Goal: Task Accomplishment & Management: Use online tool/utility

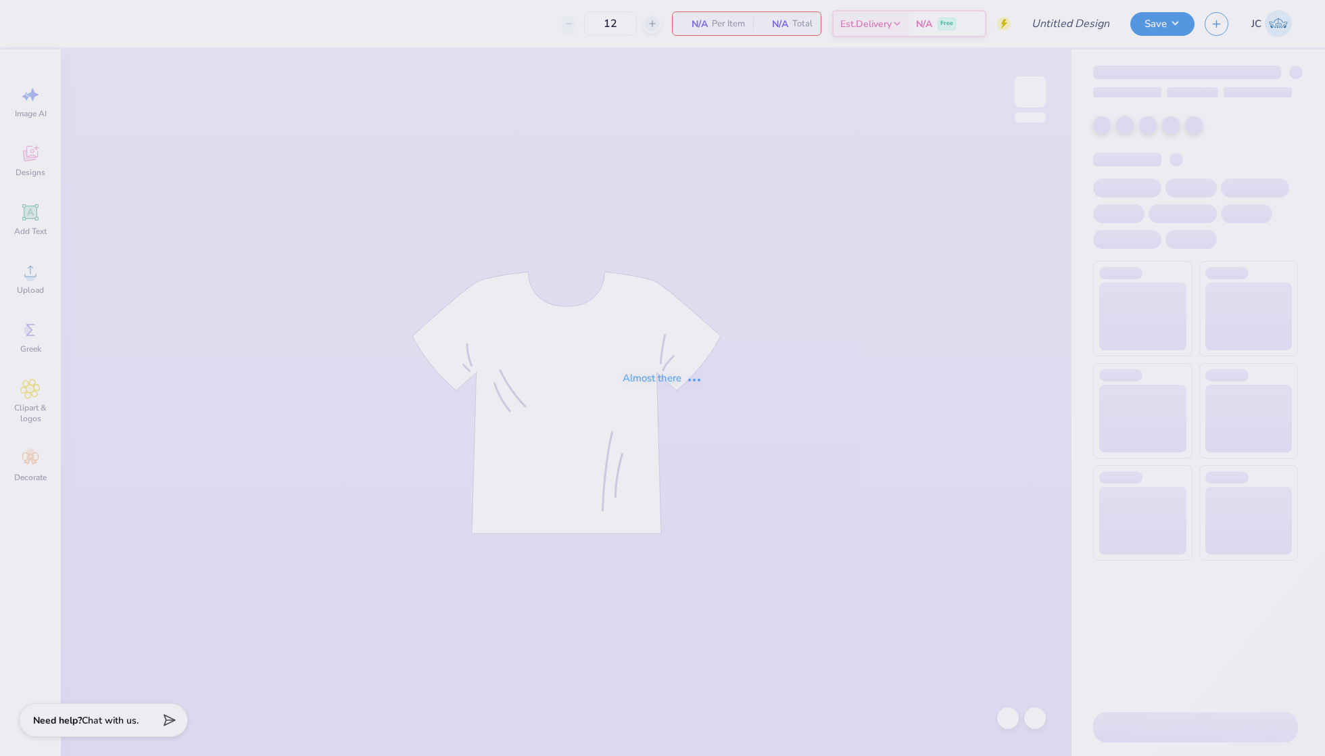
type input "24"
type input "ID Gphi Philo F25"
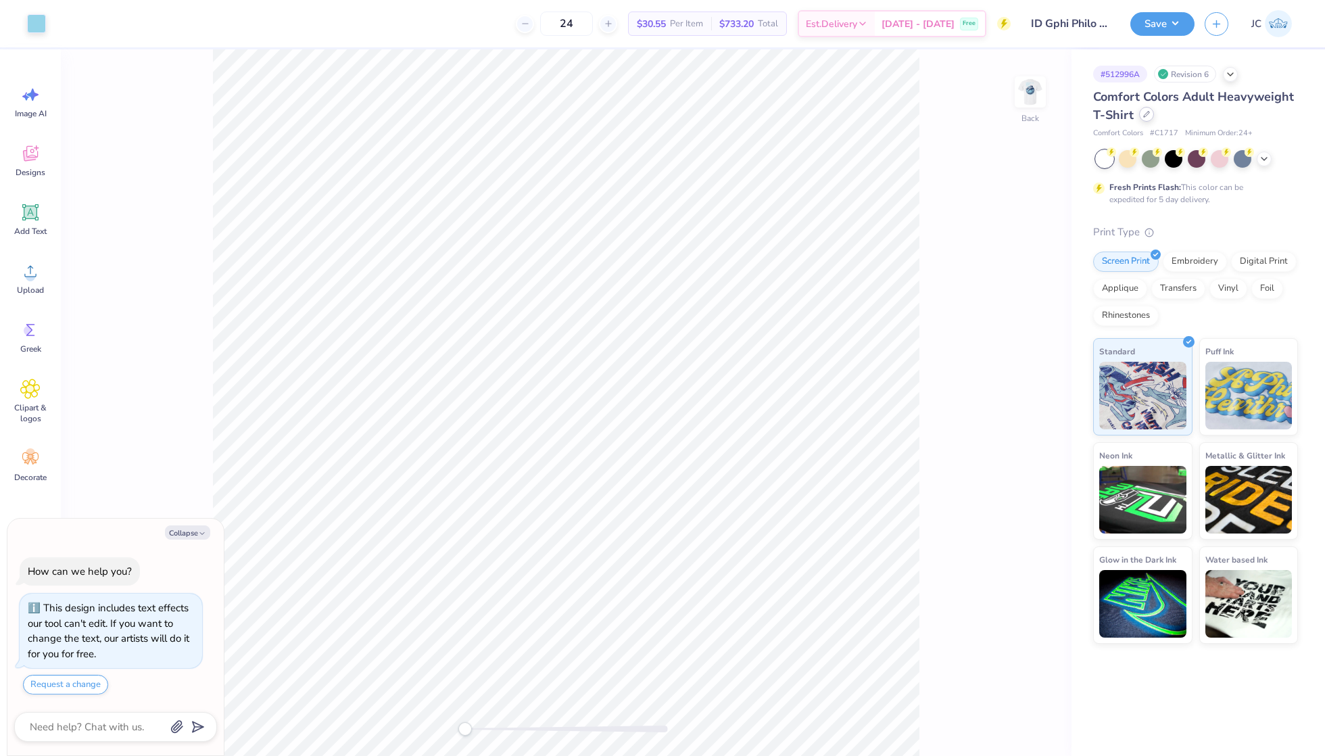
click at [1141, 117] on div at bounding box center [1146, 114] width 15 height 15
type textarea "x"
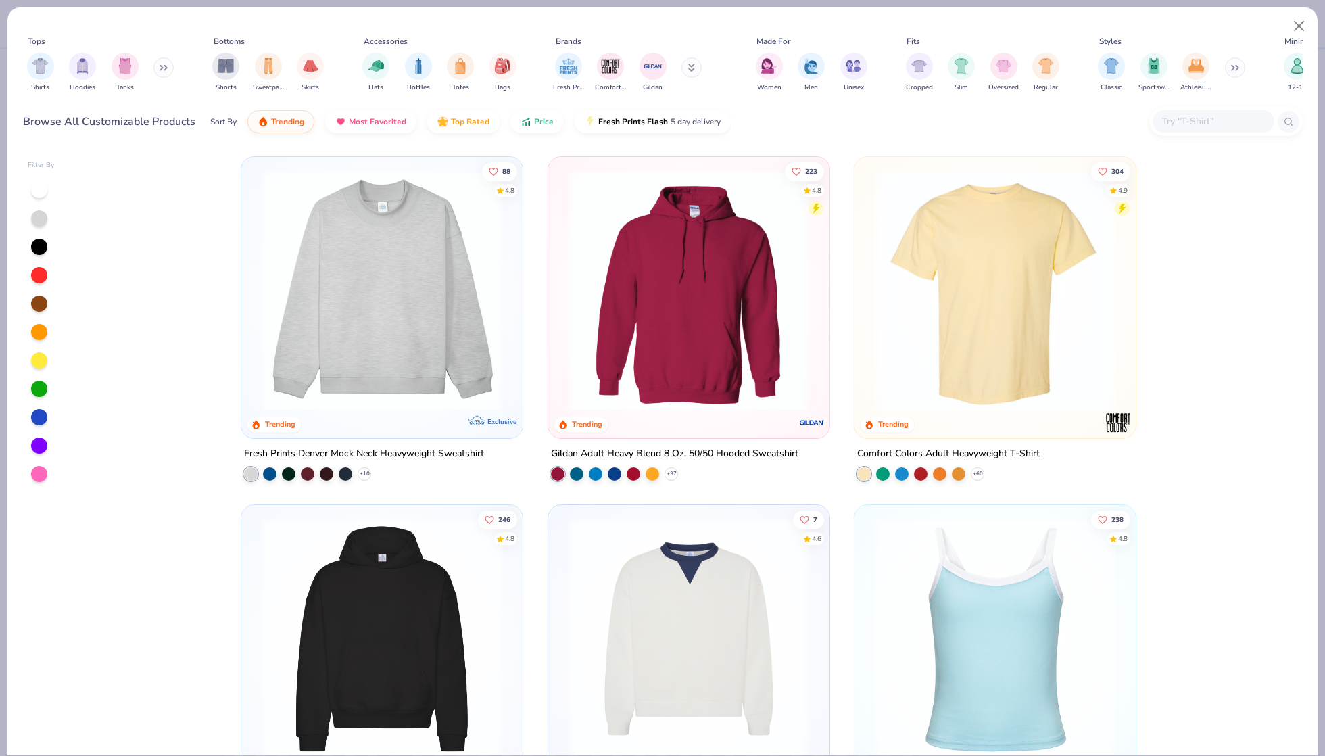
click at [1207, 123] on input "text" at bounding box center [1212, 122] width 104 height 16
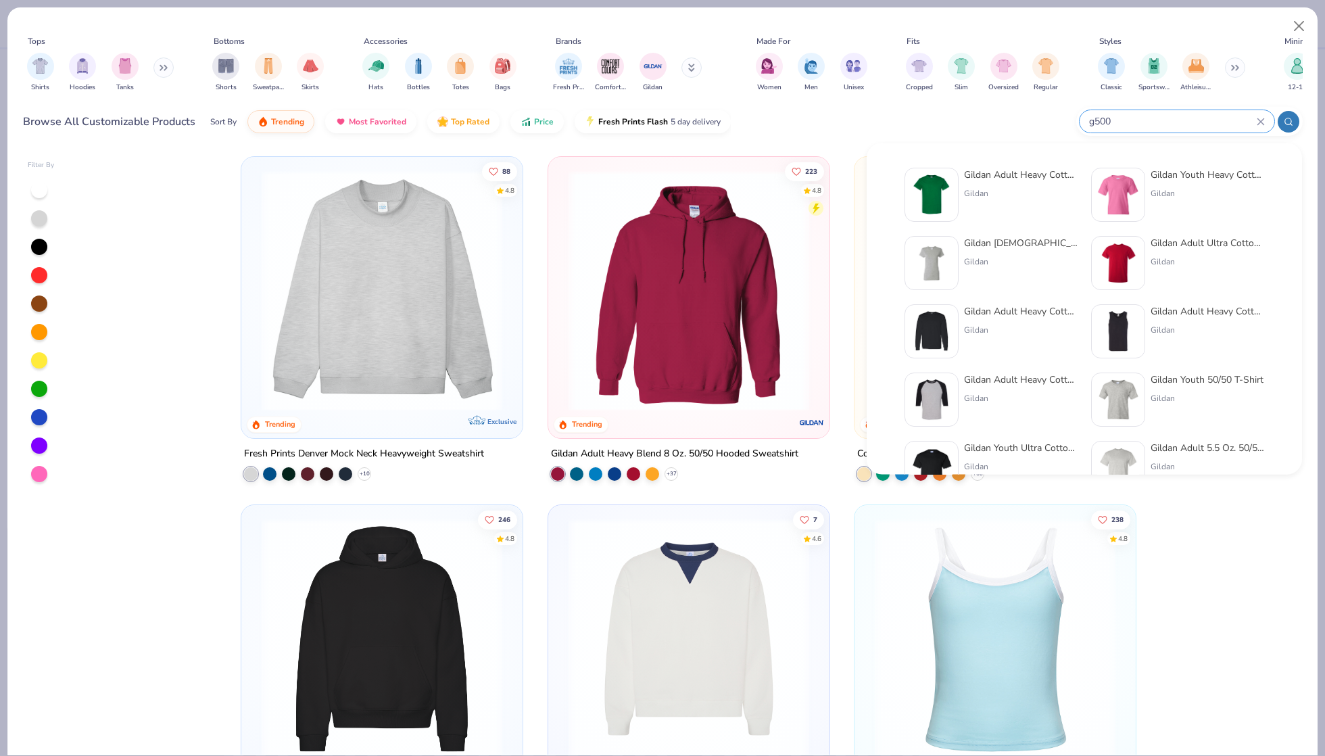
type input "g500"
click at [938, 193] on img at bounding box center [931, 195] width 42 height 42
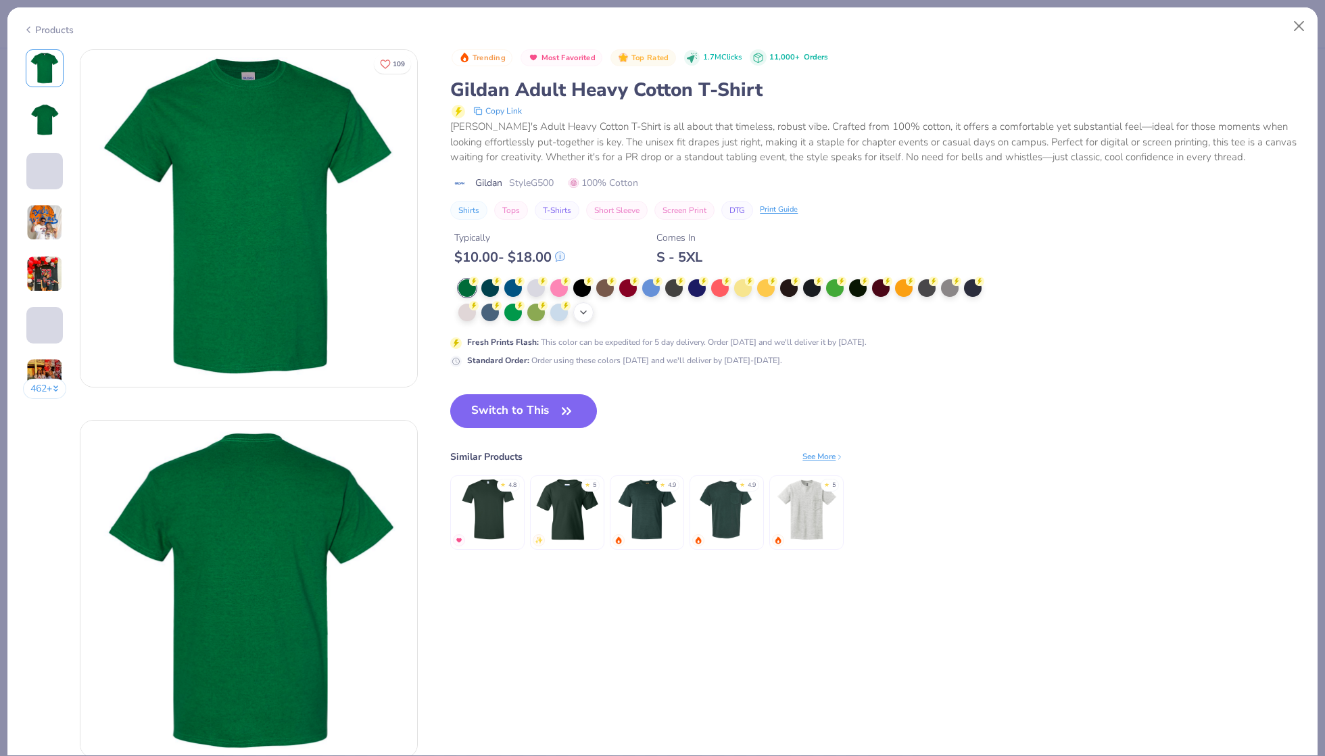
click at [583, 307] on icon at bounding box center [583, 312] width 11 height 11
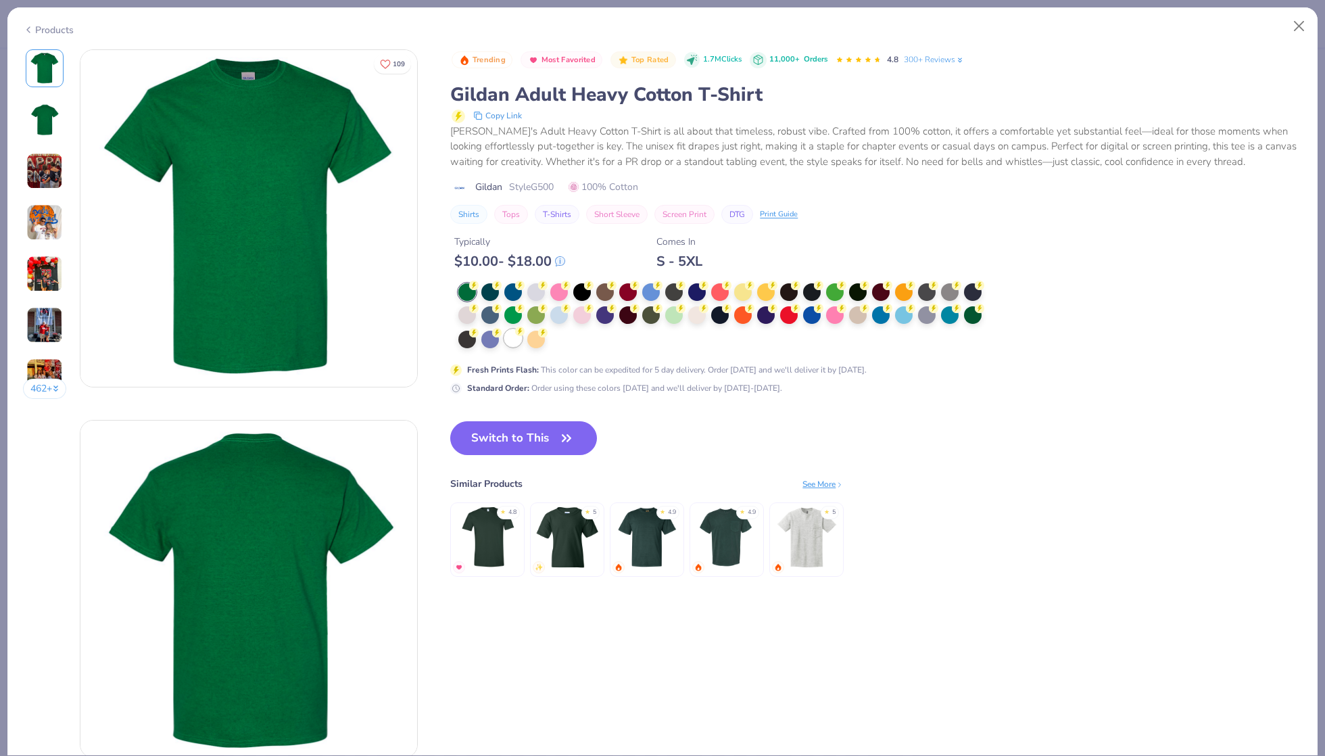
click at [510, 331] on div at bounding box center [513, 338] width 18 height 18
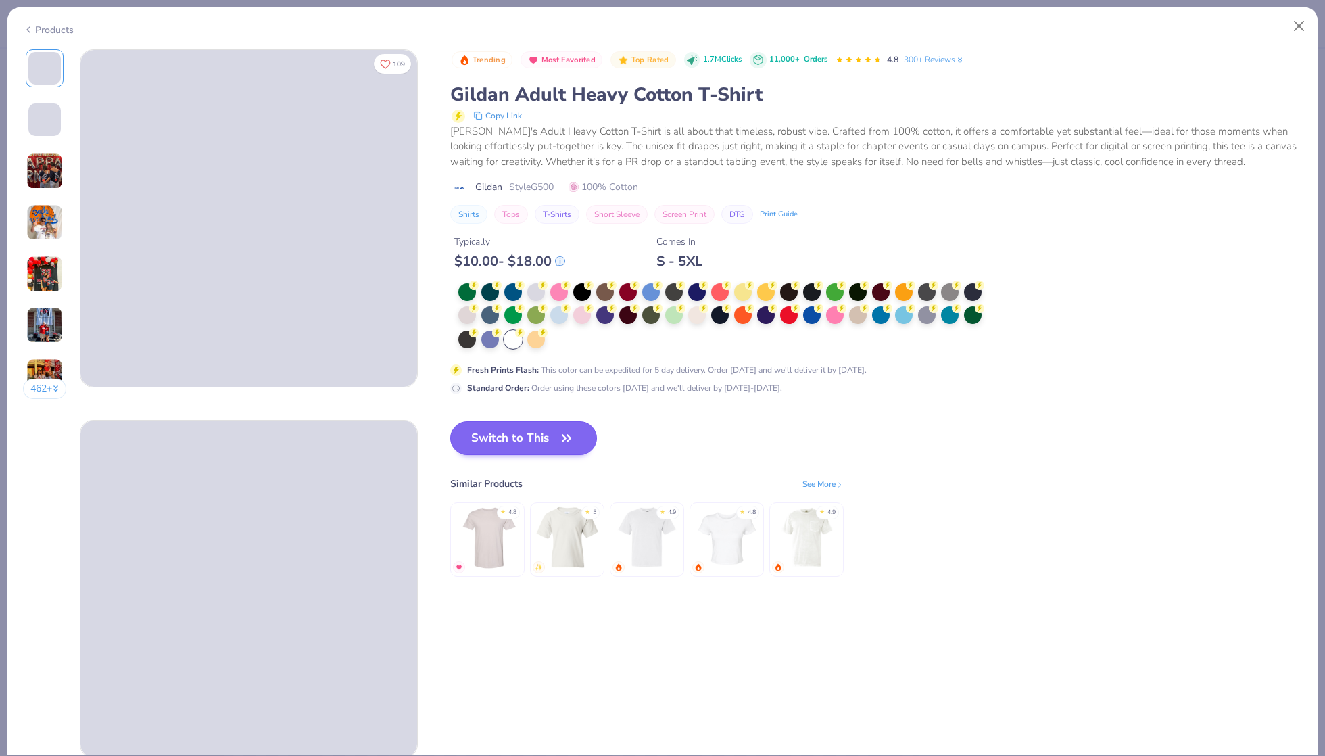
click at [501, 443] on button "Switch to This" at bounding box center [523, 438] width 147 height 34
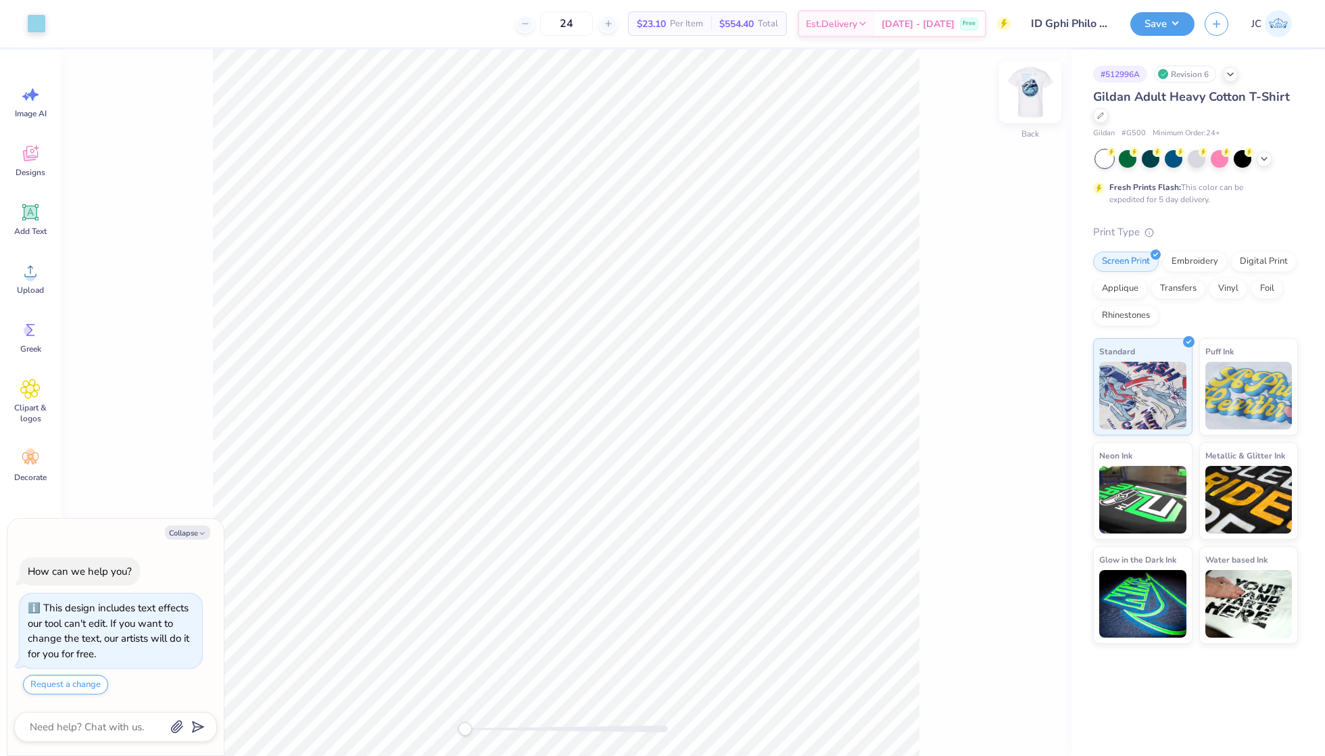
click at [1014, 101] on img at bounding box center [1030, 92] width 54 height 54
click at [1016, 101] on img at bounding box center [1029, 91] width 27 height 27
type textarea "x"
type input "3.58"
type textarea "x"
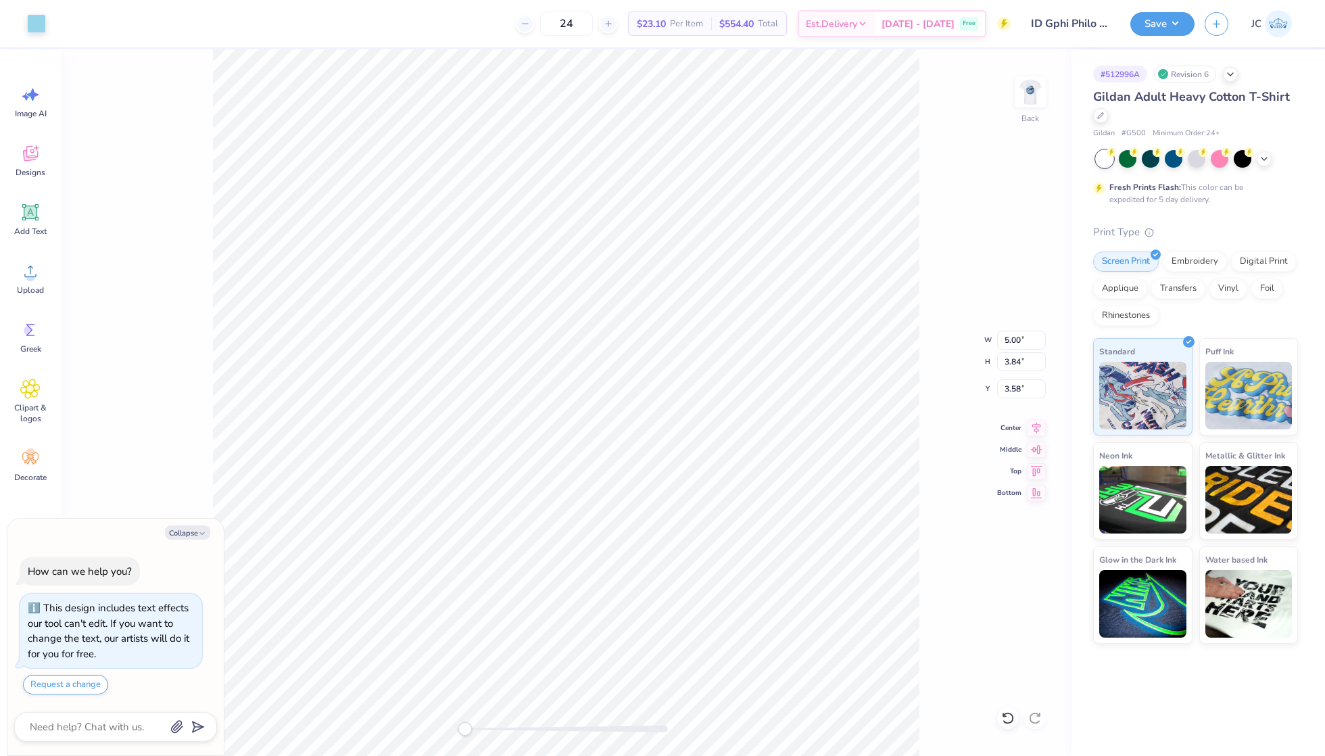
type input "3.55"
click at [1037, 93] on img at bounding box center [1030, 92] width 54 height 54
click at [1160, 18] on button "Save" at bounding box center [1162, 22] width 64 height 24
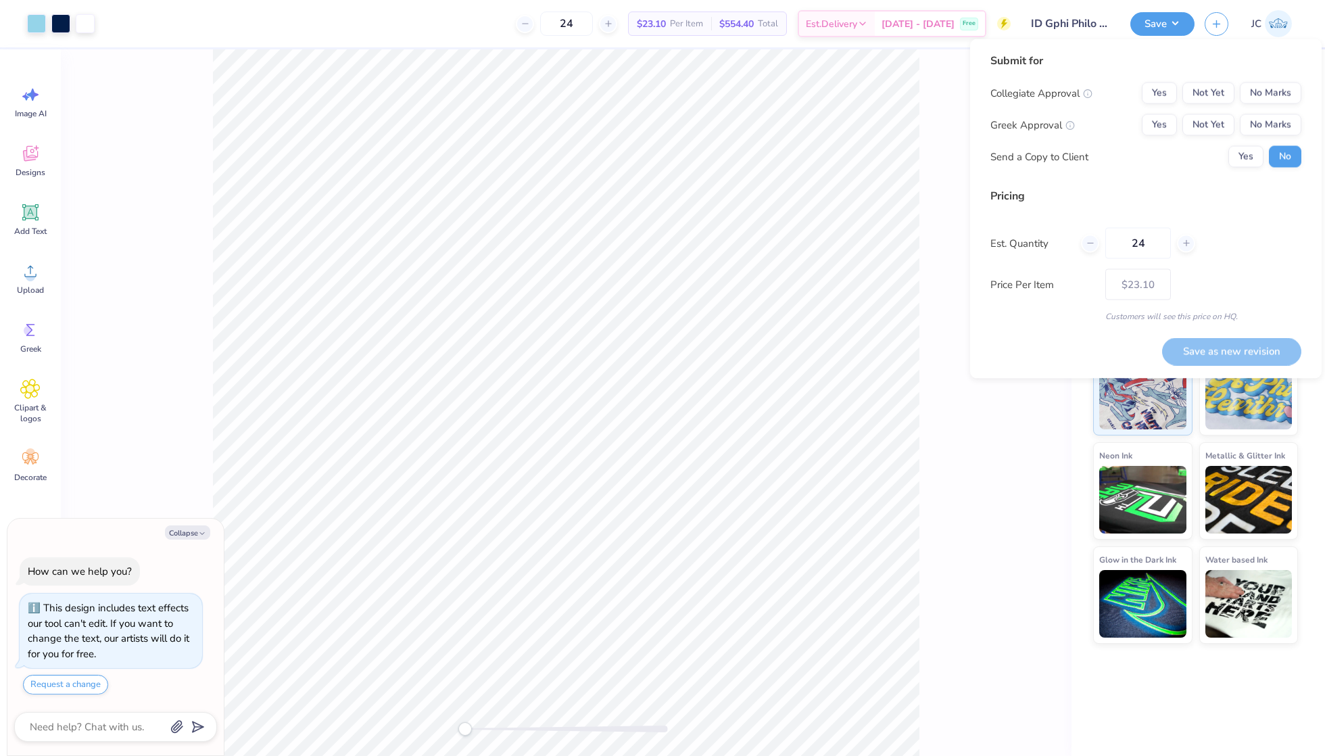
click at [1291, 82] on div "Submit for Collegiate Approval Yes Not Yet No Marks Greek Approval Yes Not Yet …" at bounding box center [1145, 115] width 311 height 125
drag, startPoint x: 1246, startPoint y: 151, endPoint x: 1250, endPoint y: 139, distance: 12.6
click at [1246, 151] on button "Yes" at bounding box center [1245, 157] width 35 height 22
click at [1272, 82] on div "Submit for Collegiate Approval Yes Not Yet No Marks Greek Approval Yes Not Yet …" at bounding box center [1145, 115] width 311 height 125
click at [1253, 95] on button "No Marks" at bounding box center [1269, 93] width 61 height 22
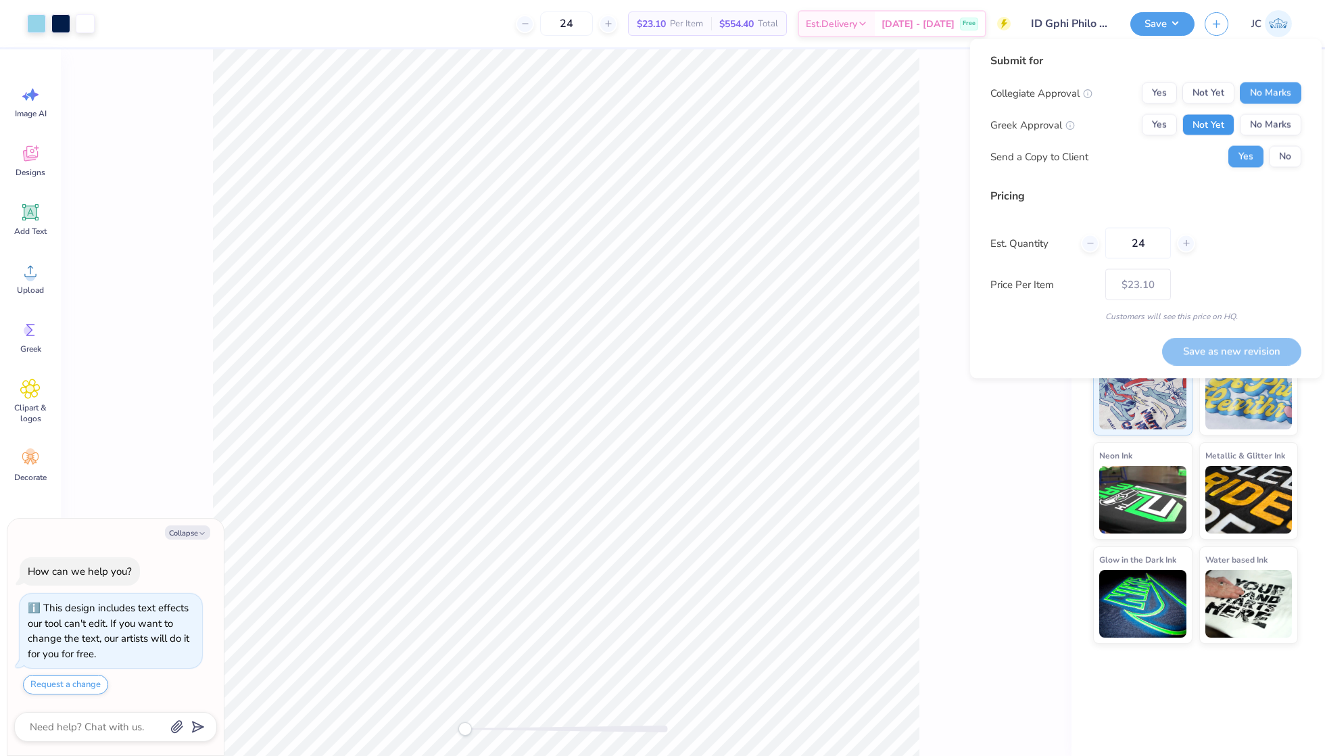
click at [1212, 120] on button "Not Yet" at bounding box center [1208, 125] width 52 height 22
click at [1187, 345] on button "Save as new revision" at bounding box center [1231, 351] width 139 height 28
type textarea "x"
type input "– –"
type textarea "x"
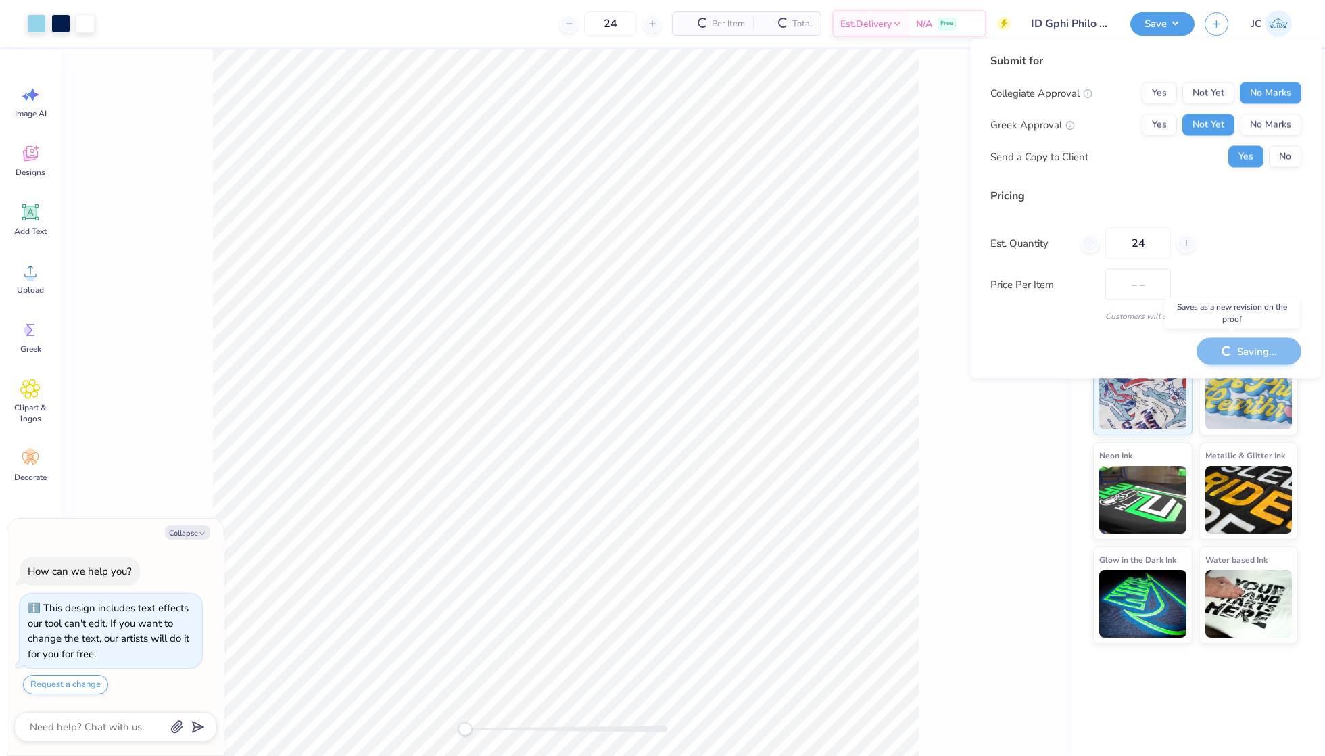
type input "$23.10"
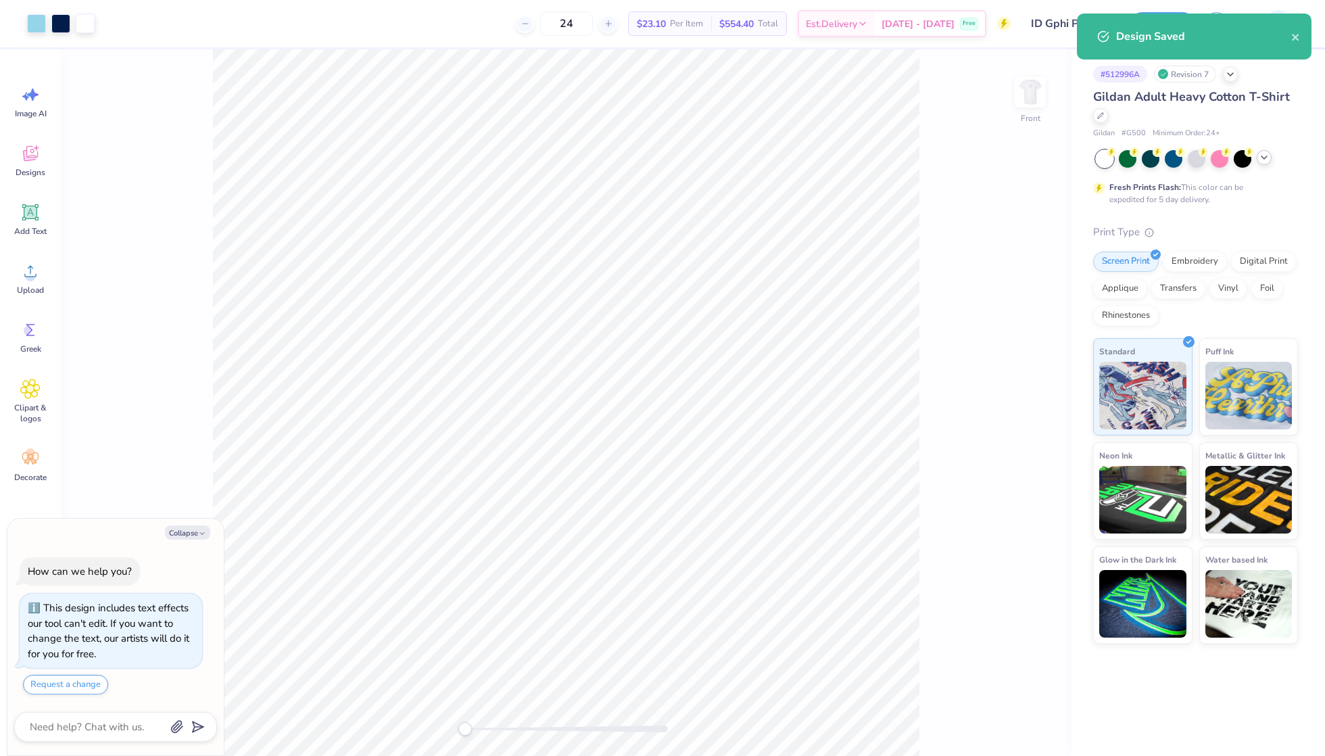
click at [1262, 162] on icon at bounding box center [1263, 157] width 11 height 11
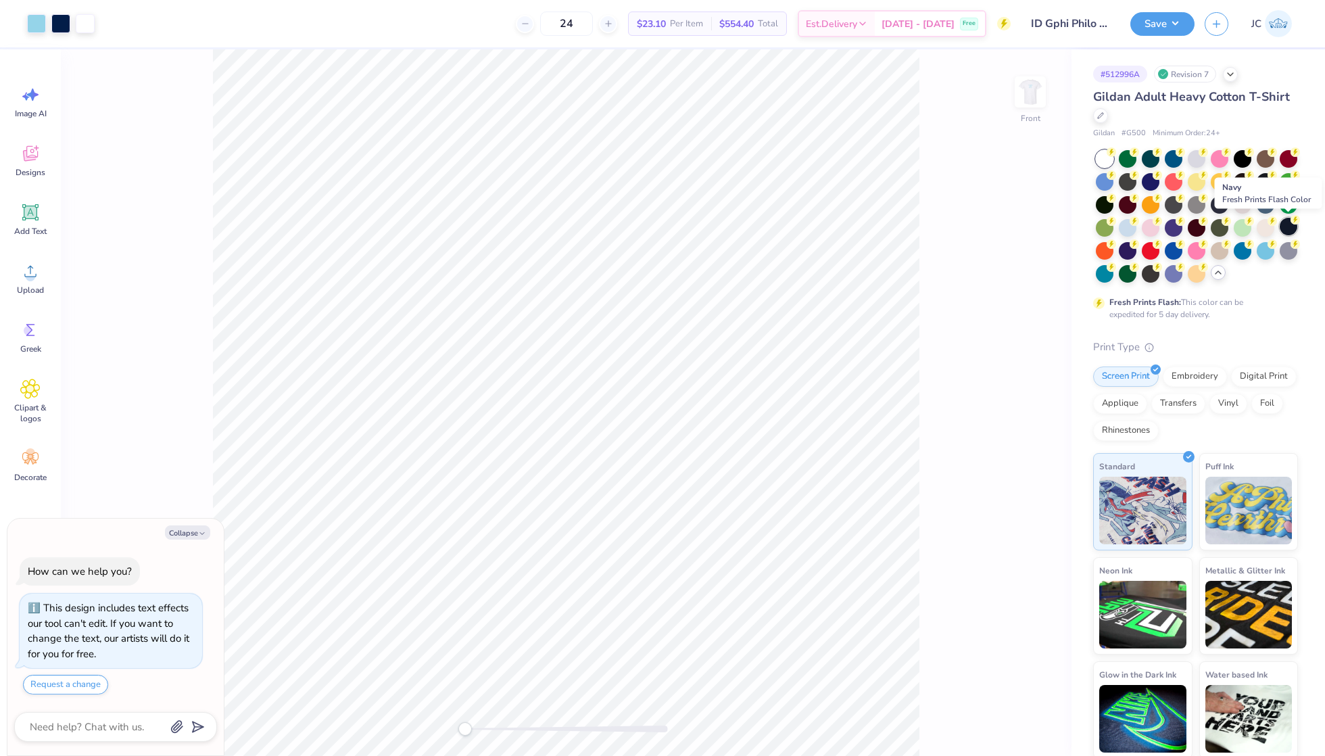
click at [1293, 226] on div at bounding box center [1288, 227] width 18 height 18
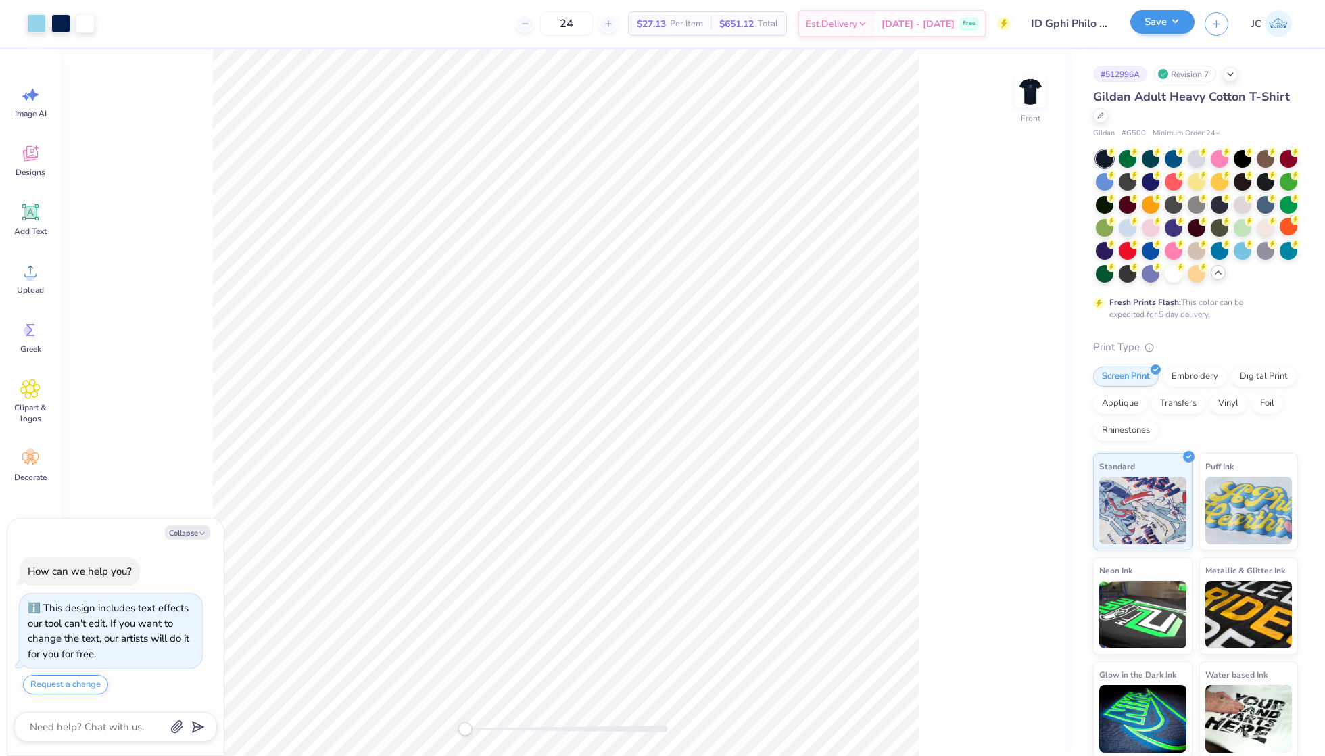
click at [1166, 30] on button "Save" at bounding box center [1162, 22] width 64 height 24
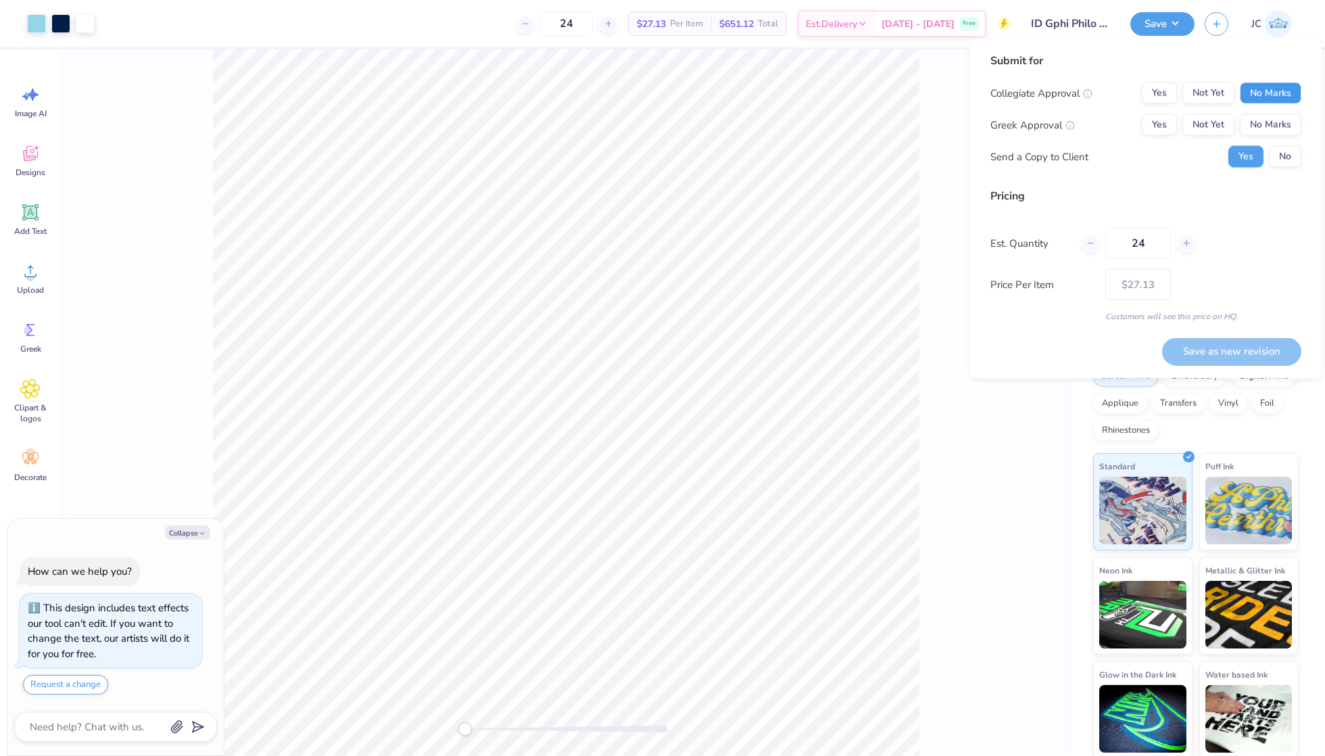
click at [1260, 91] on button "No Marks" at bounding box center [1269, 93] width 61 height 22
click at [1201, 131] on button "Not Yet" at bounding box center [1208, 125] width 52 height 22
click at [1198, 349] on button "Save as new revision" at bounding box center [1231, 351] width 139 height 28
type textarea "x"
type input "– –"
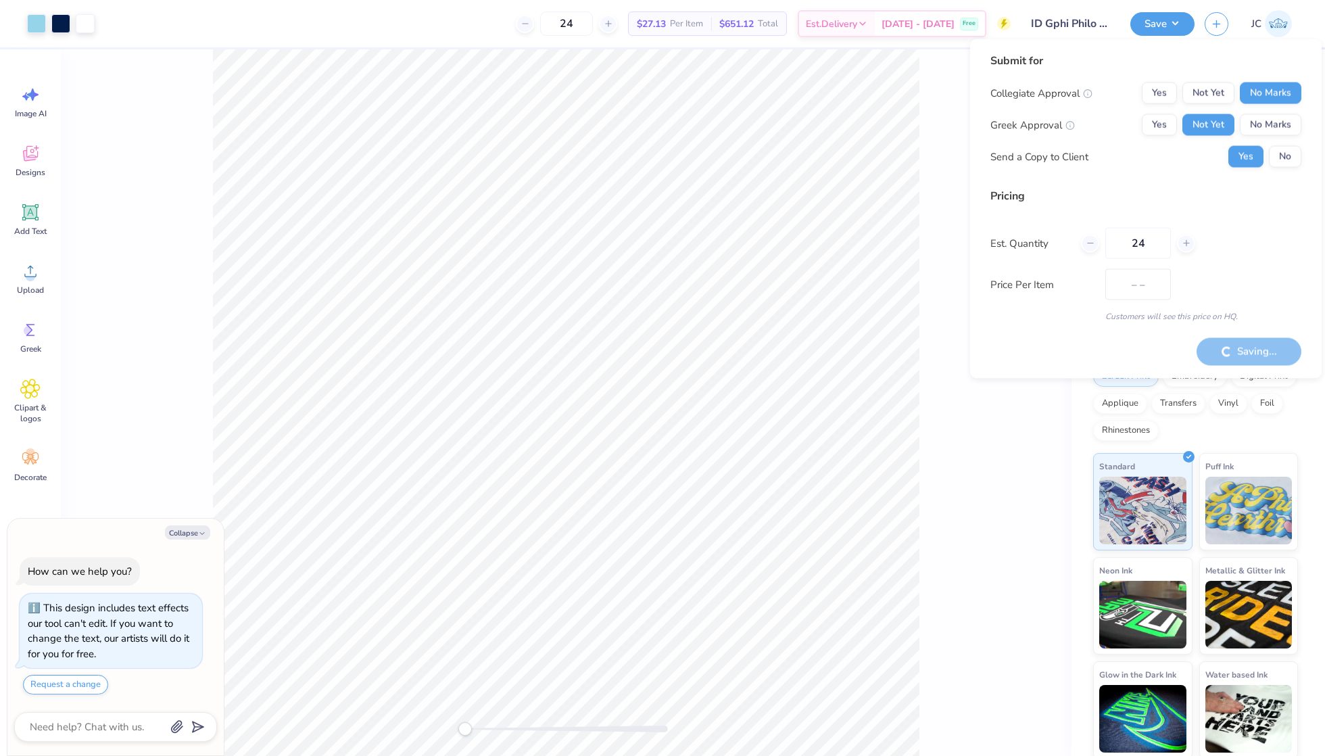
type textarea "x"
type input "$27.13"
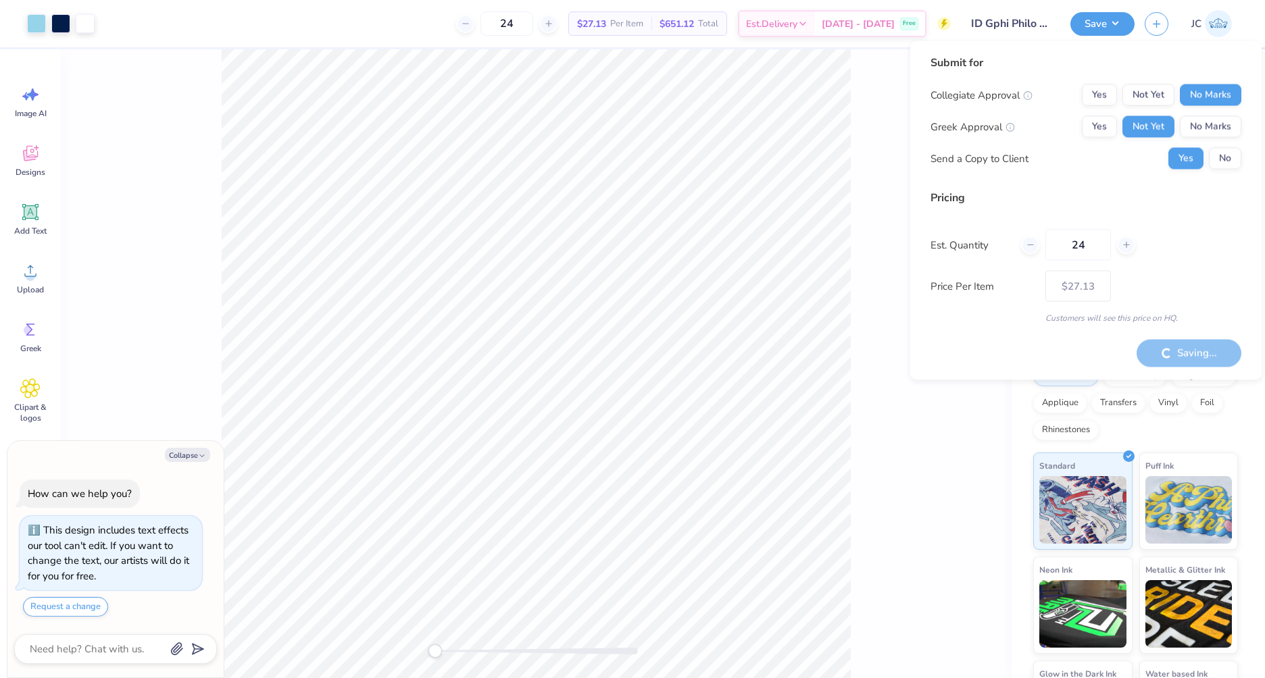
type textarea "x"
